Goal: Task Accomplishment & Management: Manage account settings

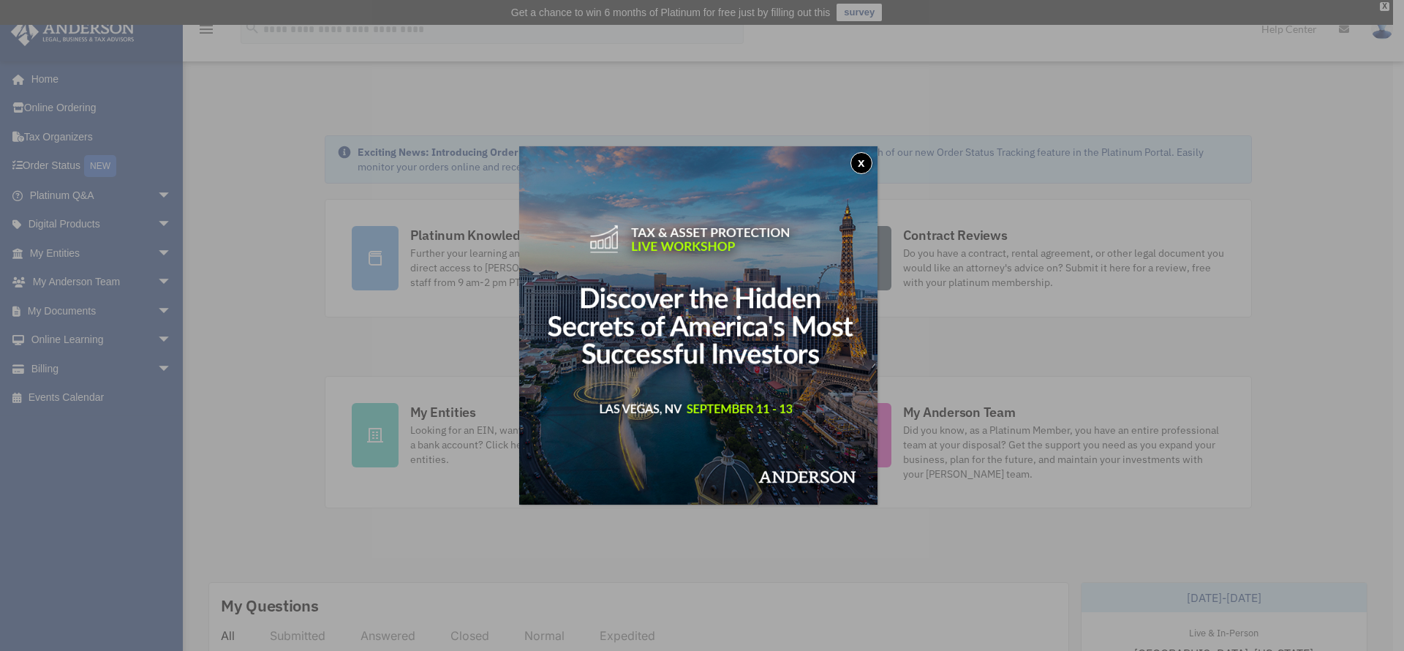
click at [864, 165] on button "x" at bounding box center [861, 163] width 22 height 22
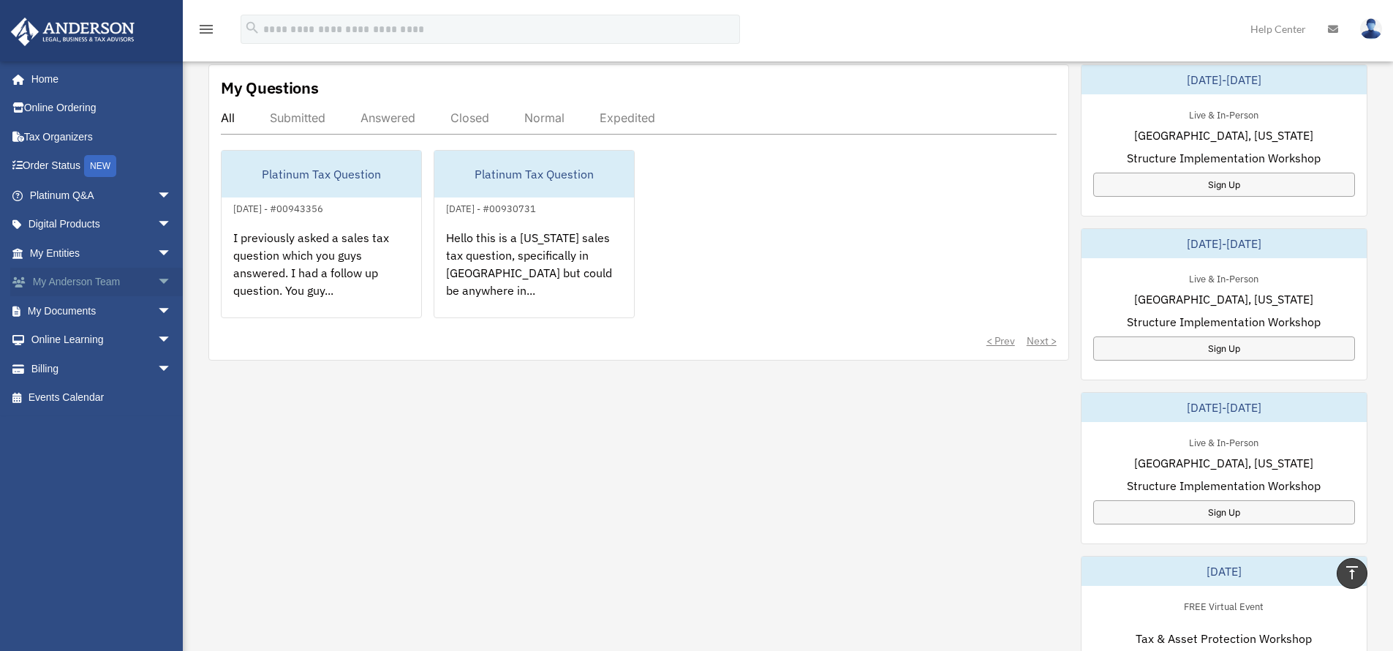
scroll to position [518, 0]
click at [163, 279] on span "arrow_drop_down" at bounding box center [171, 283] width 29 height 30
click at [159, 396] on span "arrow_drop_down" at bounding box center [171, 398] width 29 height 30
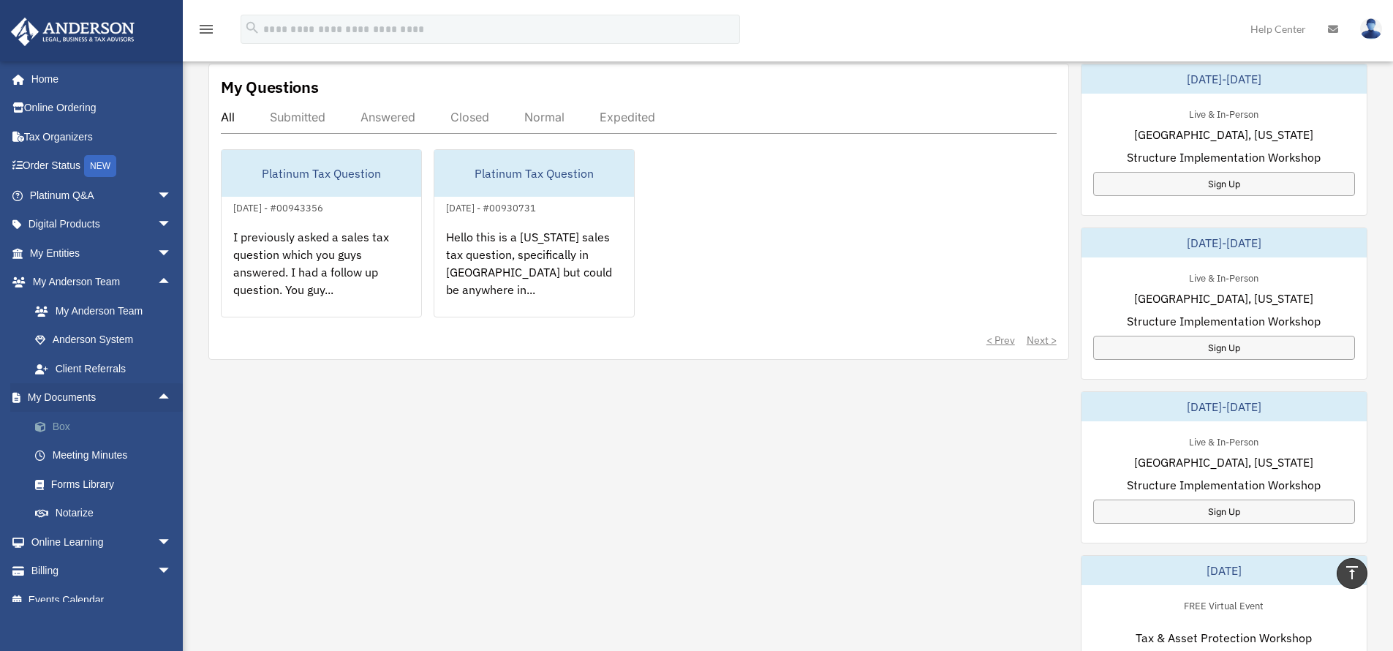
click at [67, 426] on link "Box" at bounding box center [106, 426] width 173 height 29
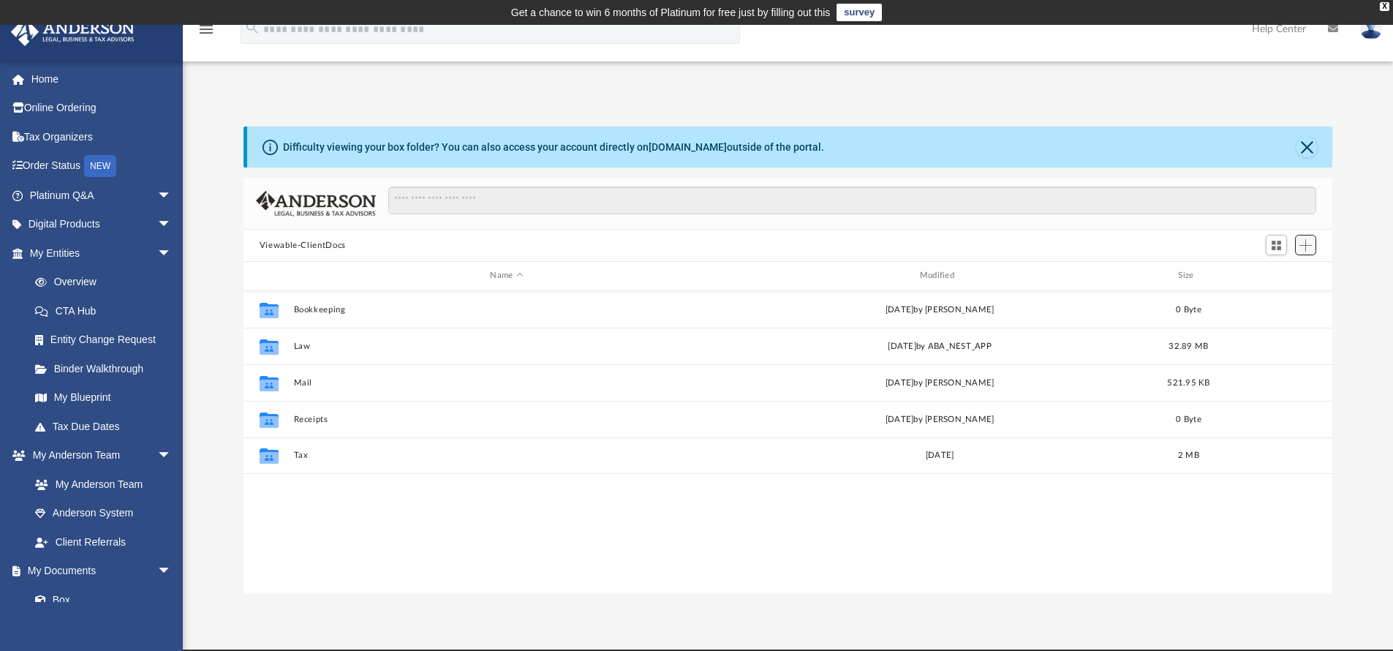
click at [1309, 246] on span "Add" at bounding box center [1305, 245] width 12 height 12
click at [1291, 296] on li "New Folder" at bounding box center [1284, 297] width 47 height 15
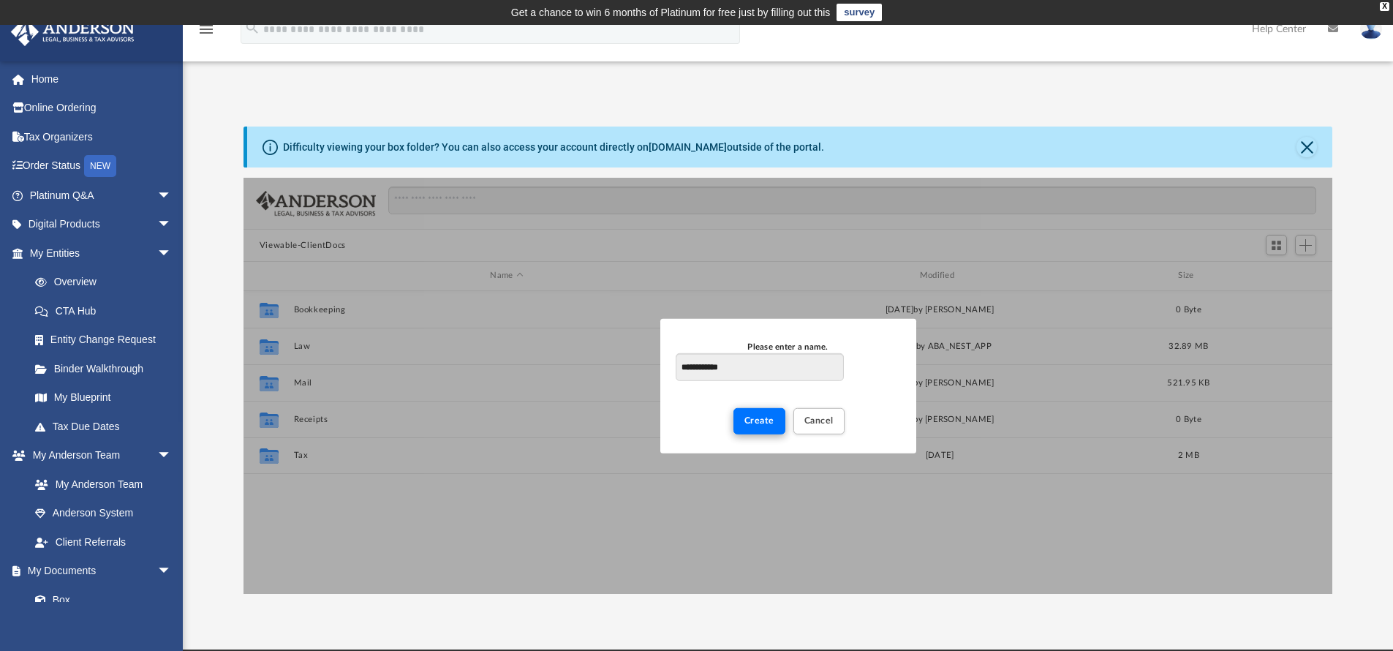
type input "**********"
click at [758, 425] on span "Create" at bounding box center [759, 420] width 30 height 9
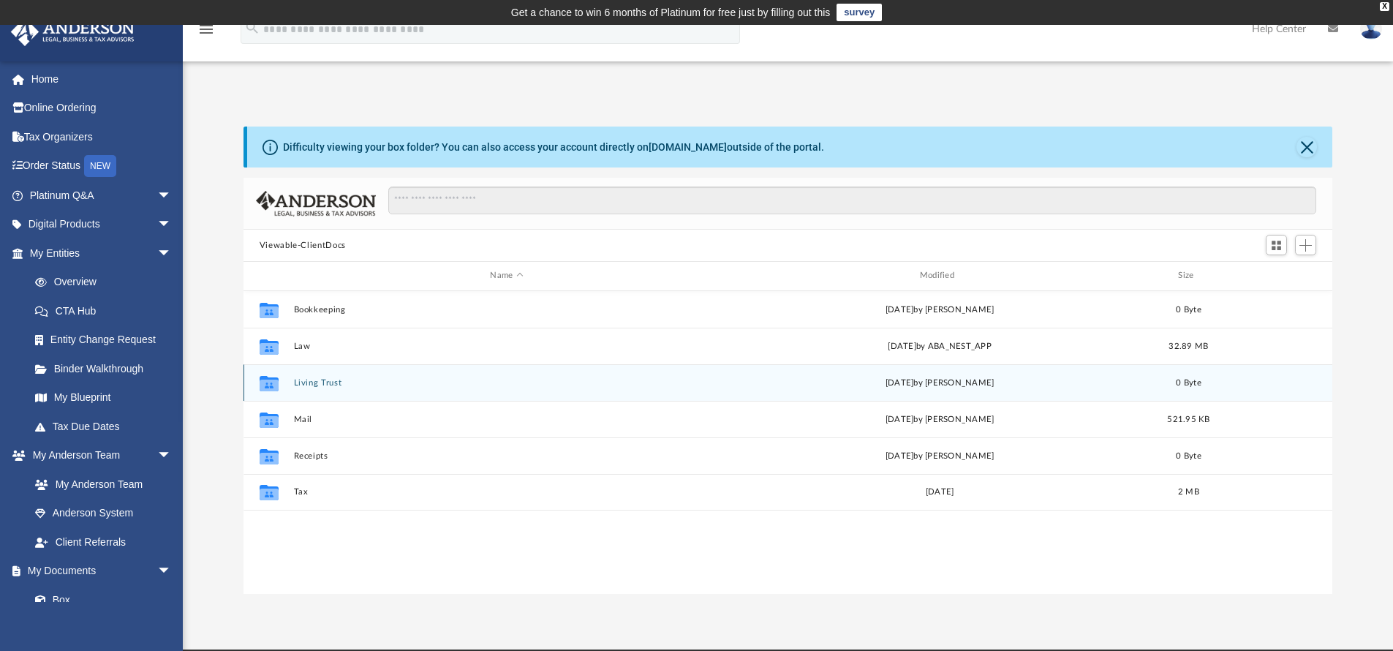
click at [724, 374] on div "Collaborated Folder Living Trust [DATE] by [PERSON_NAME] 0 Byte" at bounding box center [787, 382] width 1089 height 37
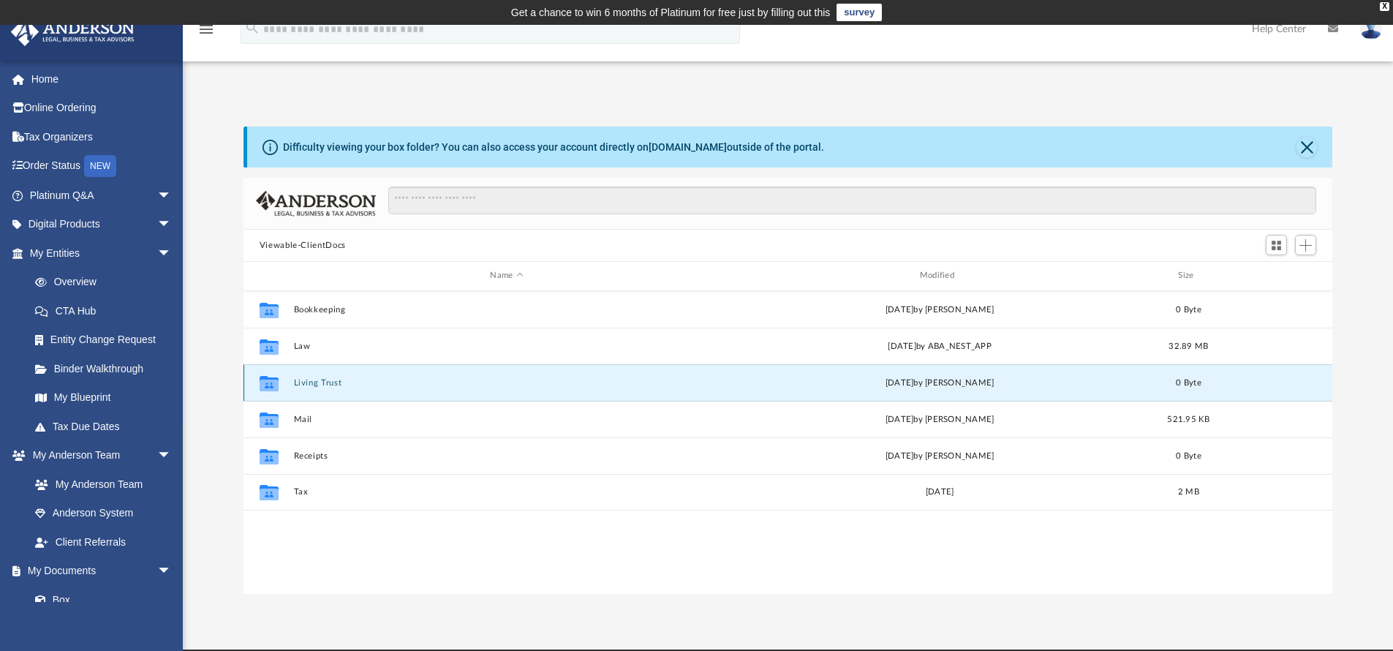
click at [692, 379] on button "Living Trust" at bounding box center [506, 383] width 426 height 10
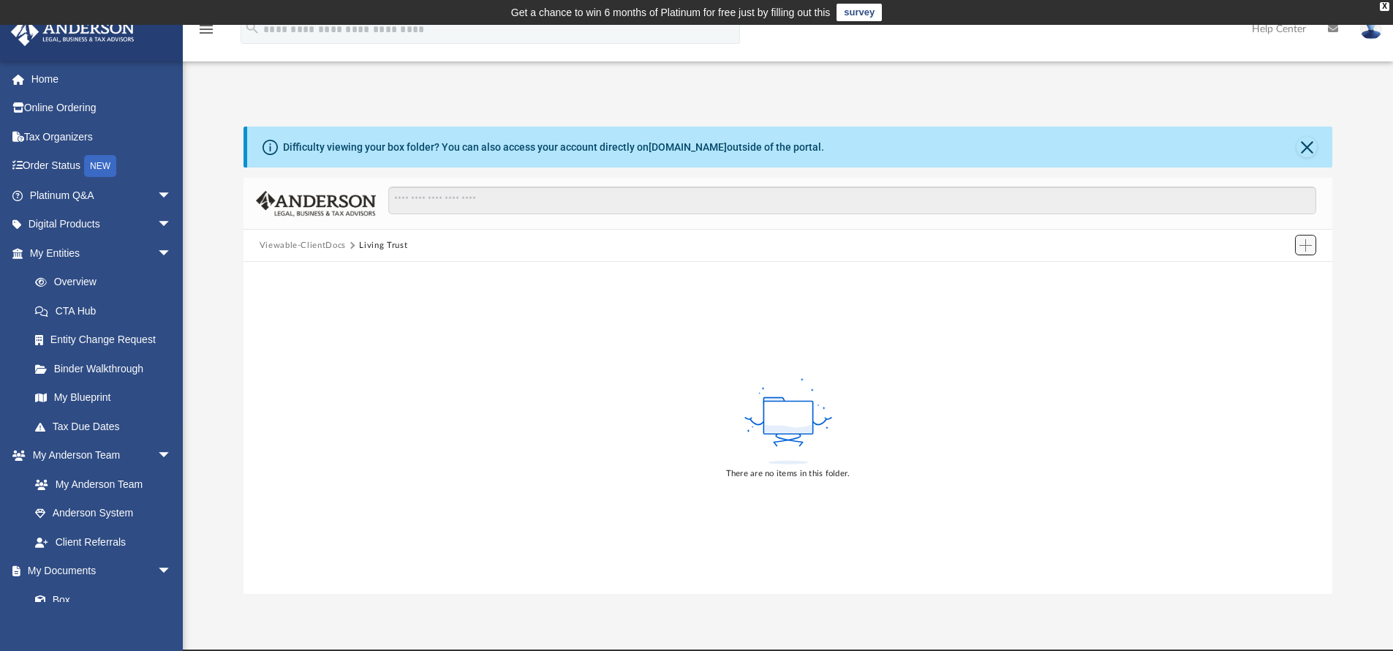
click at [1298, 243] on button "Add" at bounding box center [1306, 245] width 22 height 20
click at [1266, 271] on li "Upload" at bounding box center [1284, 274] width 47 height 15
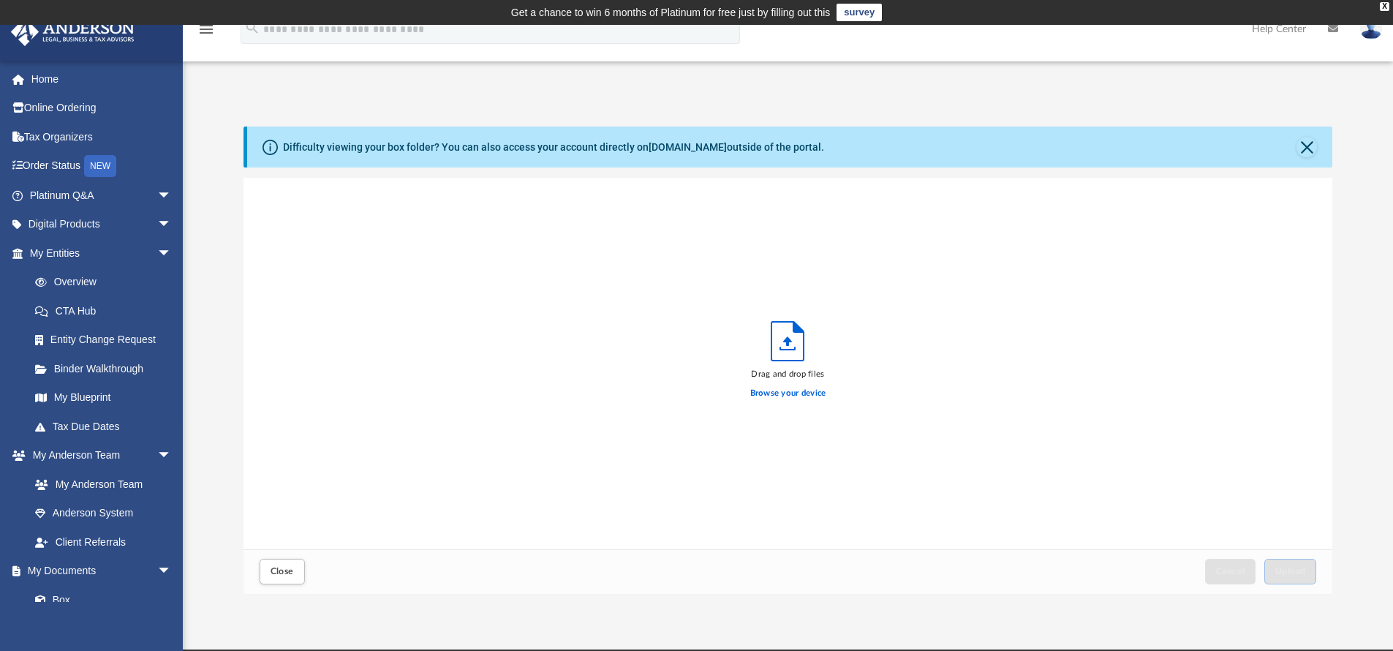
scroll to position [360, 1078]
click at [769, 389] on label "Browse your device" at bounding box center [788, 393] width 76 height 13
click at [0, 0] on input "Browse your device" at bounding box center [0, 0] width 0 height 0
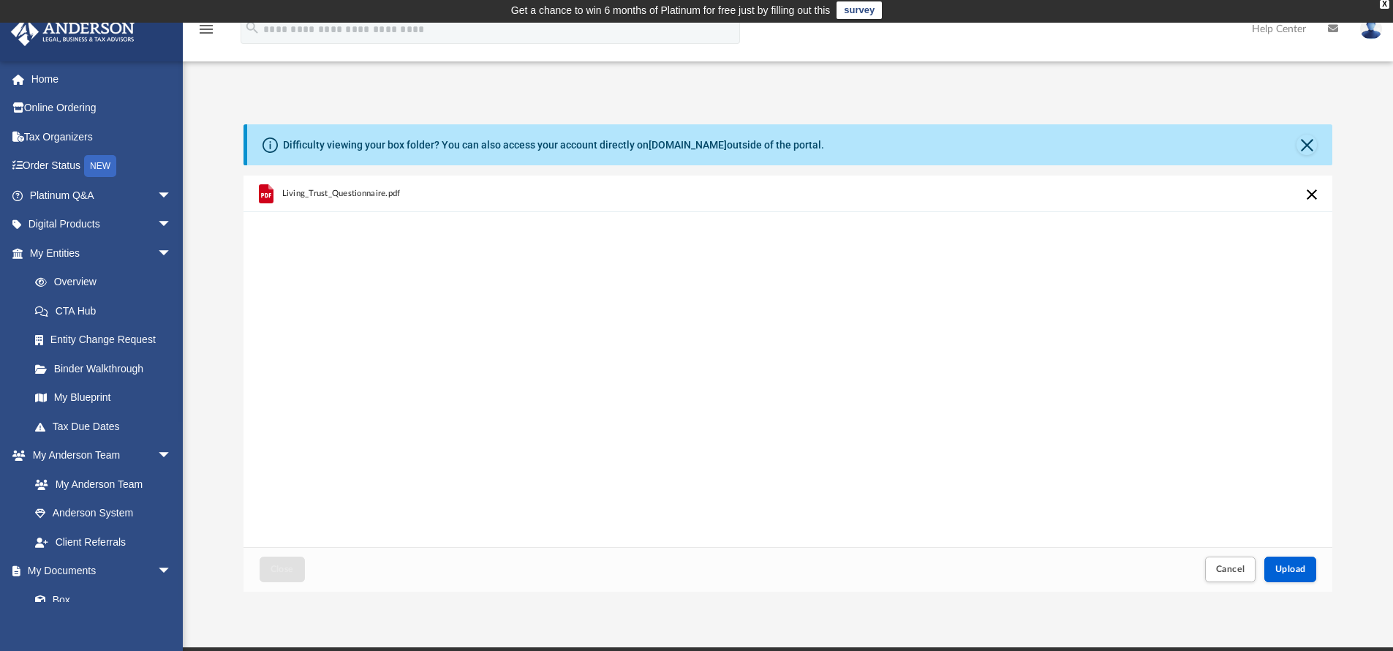
scroll to position [3, 0]
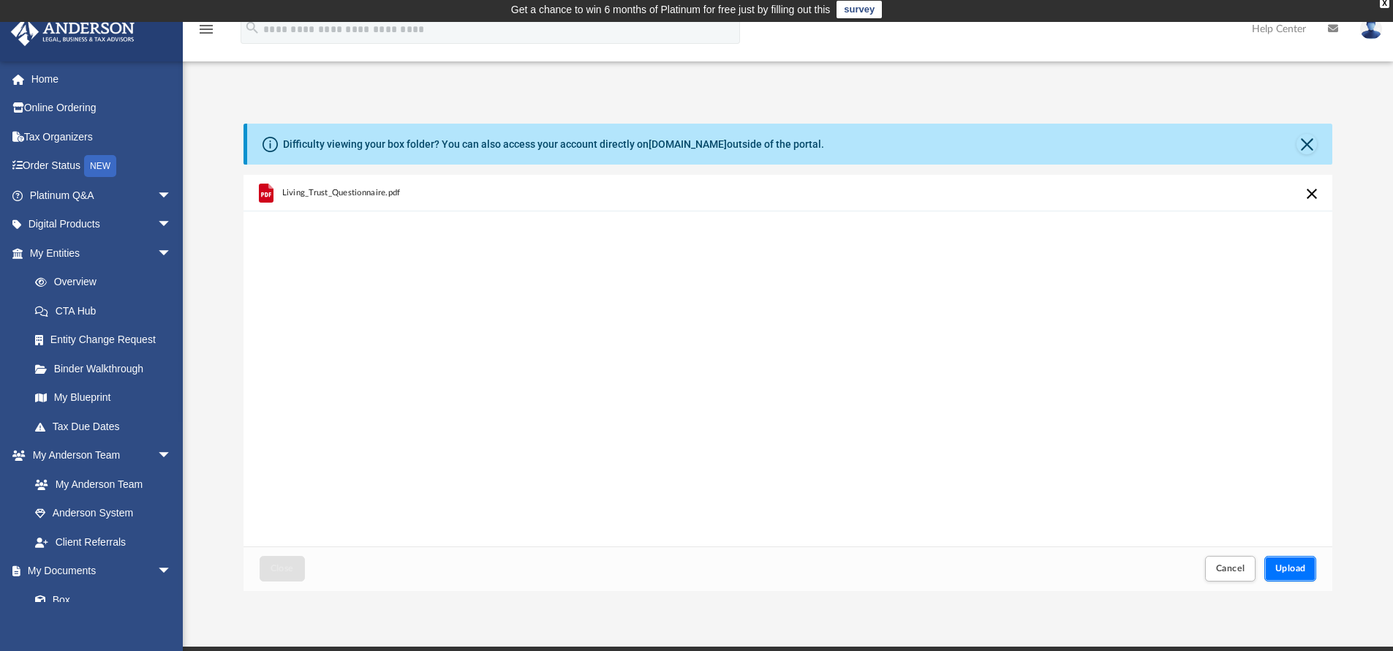
click at [1298, 565] on span "Upload" at bounding box center [1290, 568] width 31 height 9
click at [290, 569] on span "Close" at bounding box center [282, 568] width 23 height 9
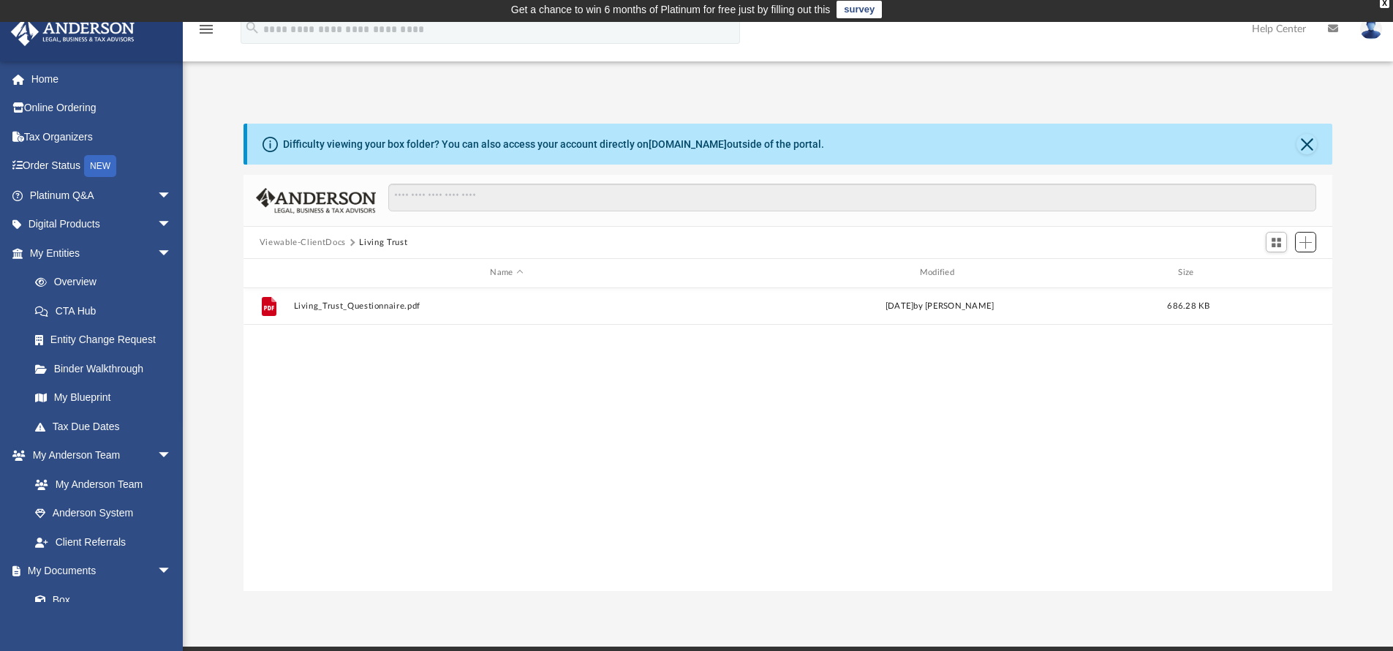
scroll to position [322, 1078]
click at [578, 465] on div "File Living_Trust_Questionnaire.pdf [DATE] by [PERSON_NAME] 686.28 KB" at bounding box center [787, 439] width 1089 height 303
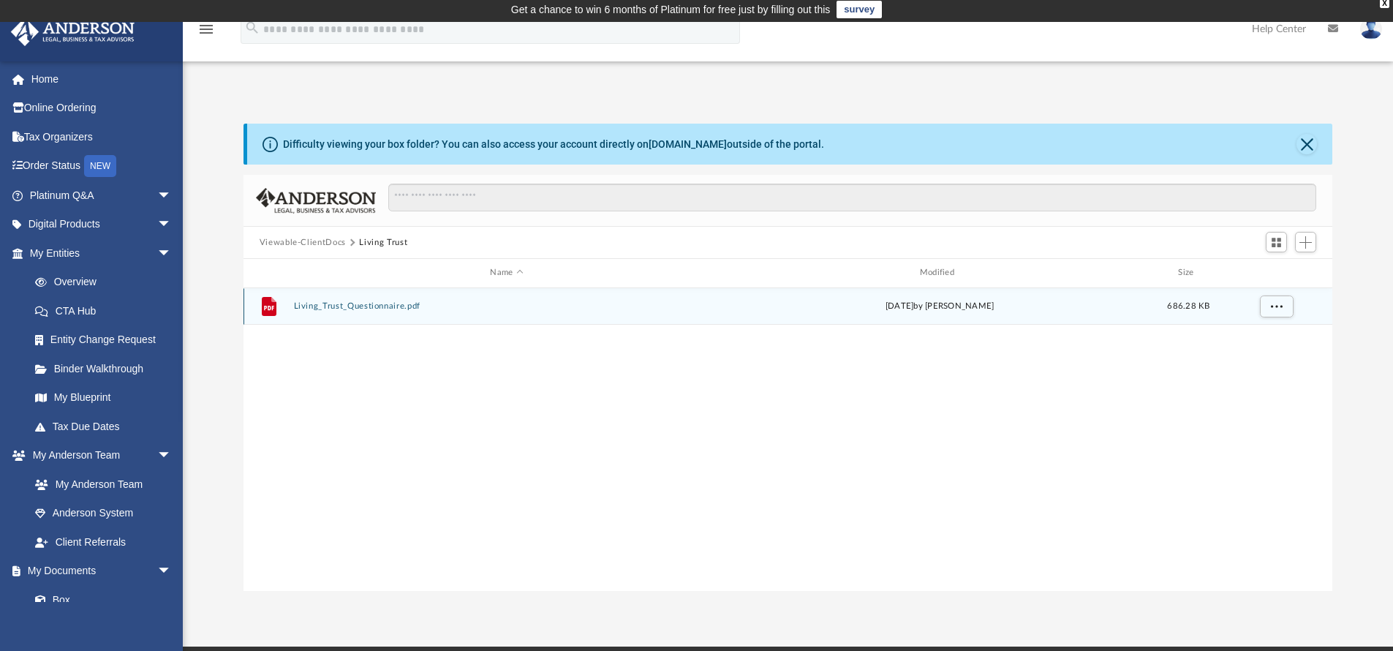
click at [321, 306] on button "Living_Trust_Questionnaire.pdf" at bounding box center [506, 306] width 426 height 10
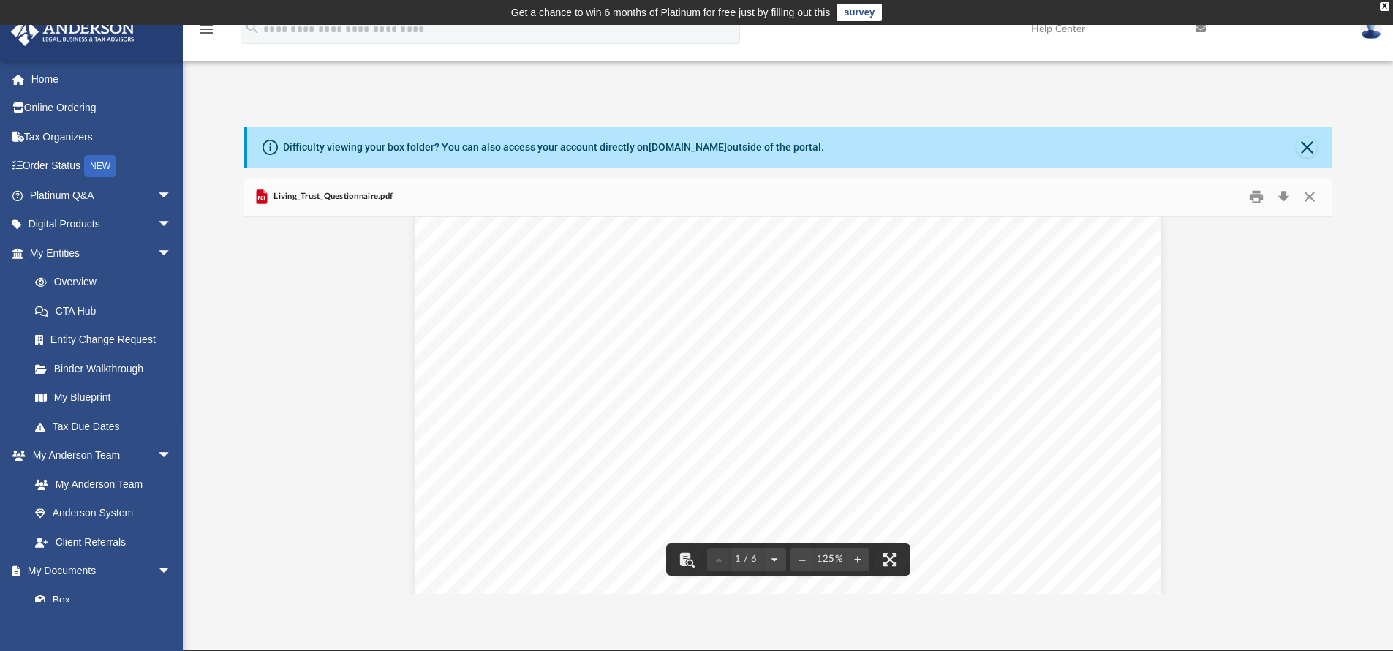
scroll to position [0, 0]
drag, startPoint x: 334, startPoint y: 358, endPoint x: 328, endPoint y: 342, distance: 16.4
